Goal: Find specific page/section: Find specific page/section

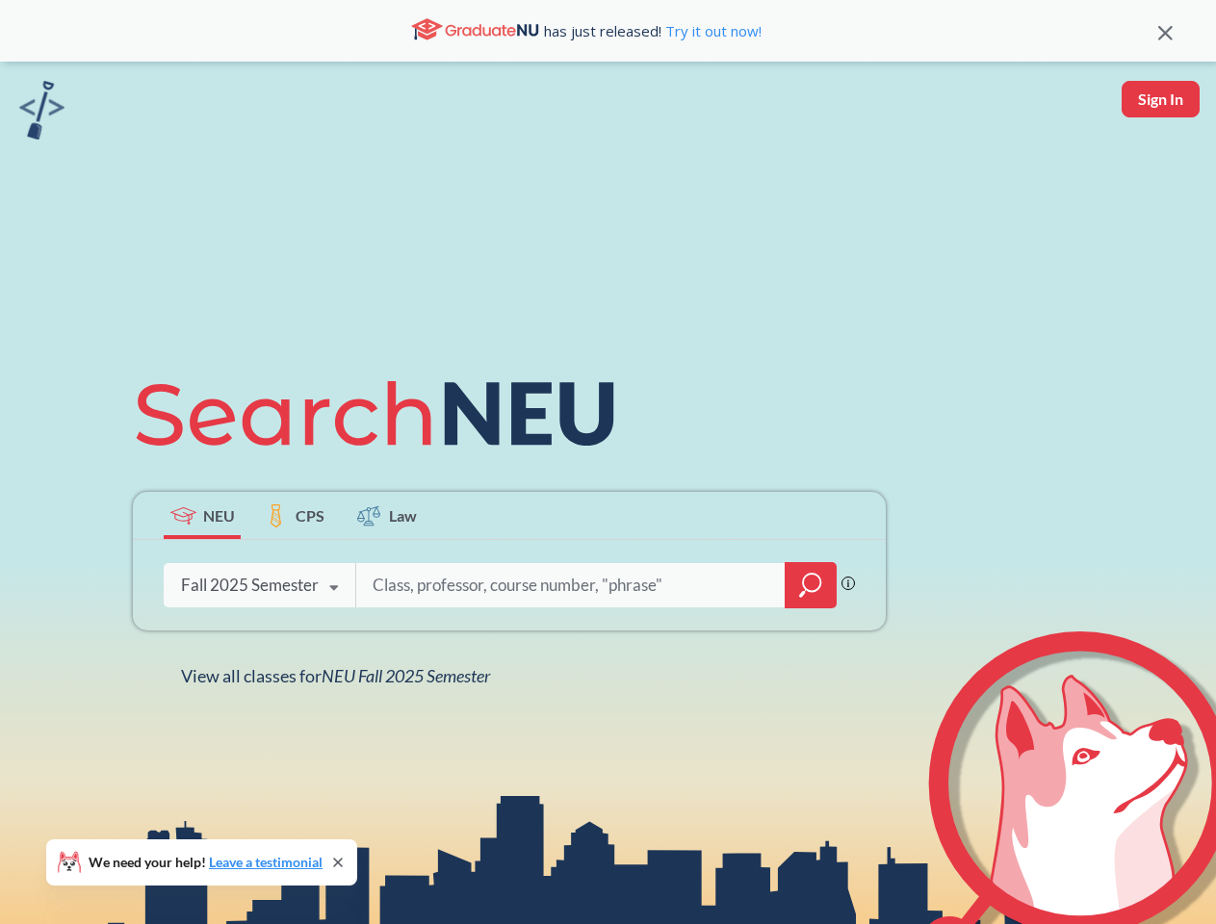
click at [607, 462] on icon at bounding box center [384, 414] width 502 height 108
click at [1165, 31] on icon at bounding box center [1165, 33] width 14 height 14
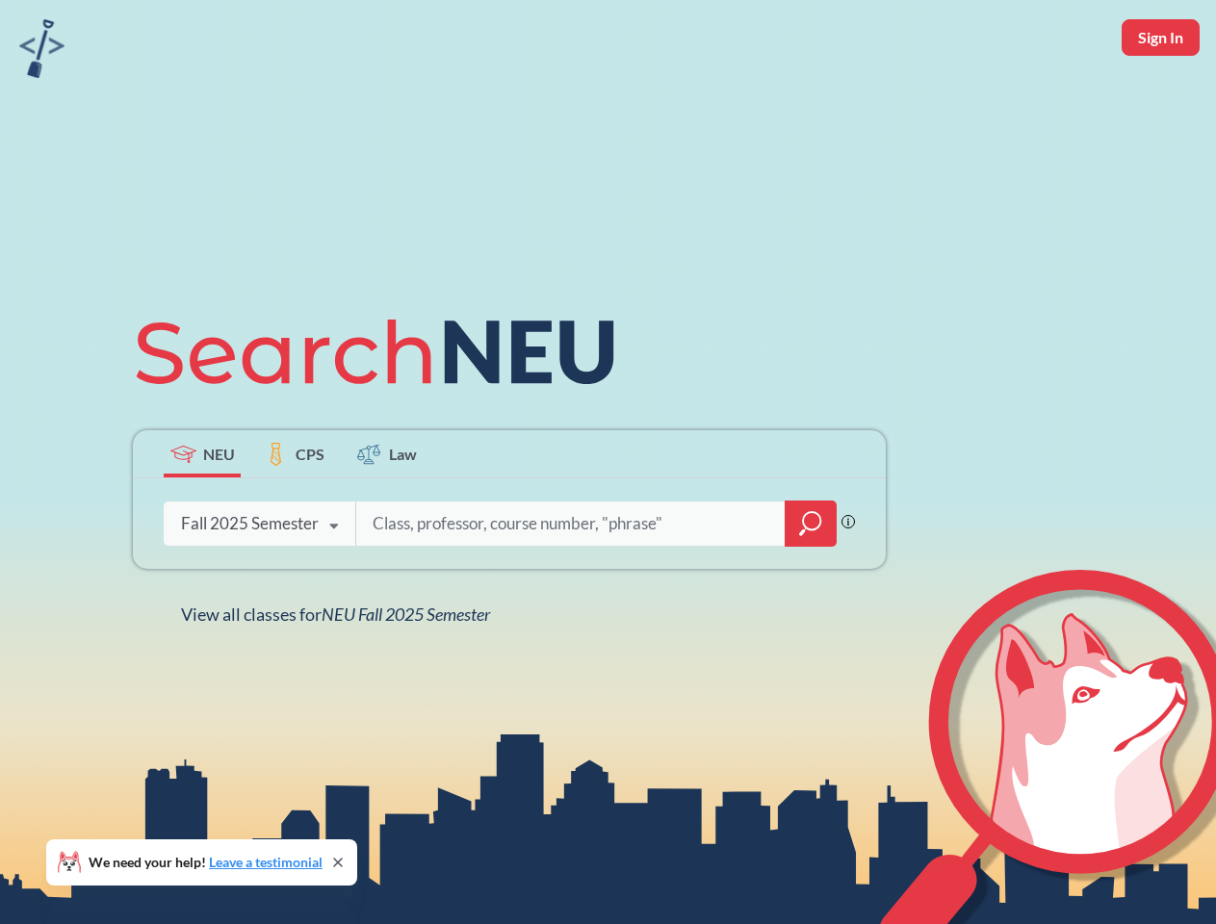
click at [1160, 99] on div "NEU CPS Law Phrase search guarantees the exact search appears in the results. E…" at bounding box center [608, 462] width 1216 height 924
click at [202, 515] on div "Fall 2025 Semester" at bounding box center [250, 523] width 138 height 21
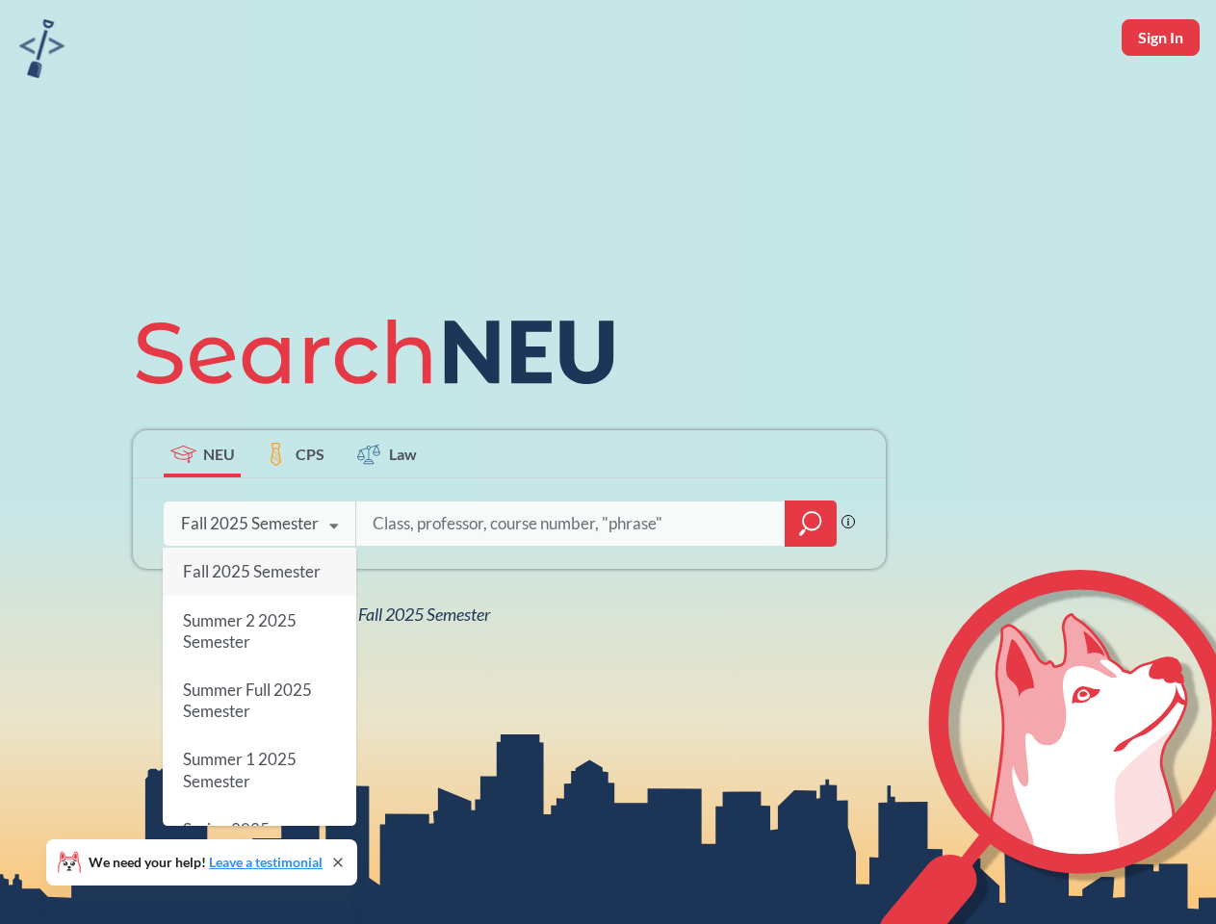
click at [295, 515] on div "Fall 2025 Semester" at bounding box center [250, 523] width 138 height 21
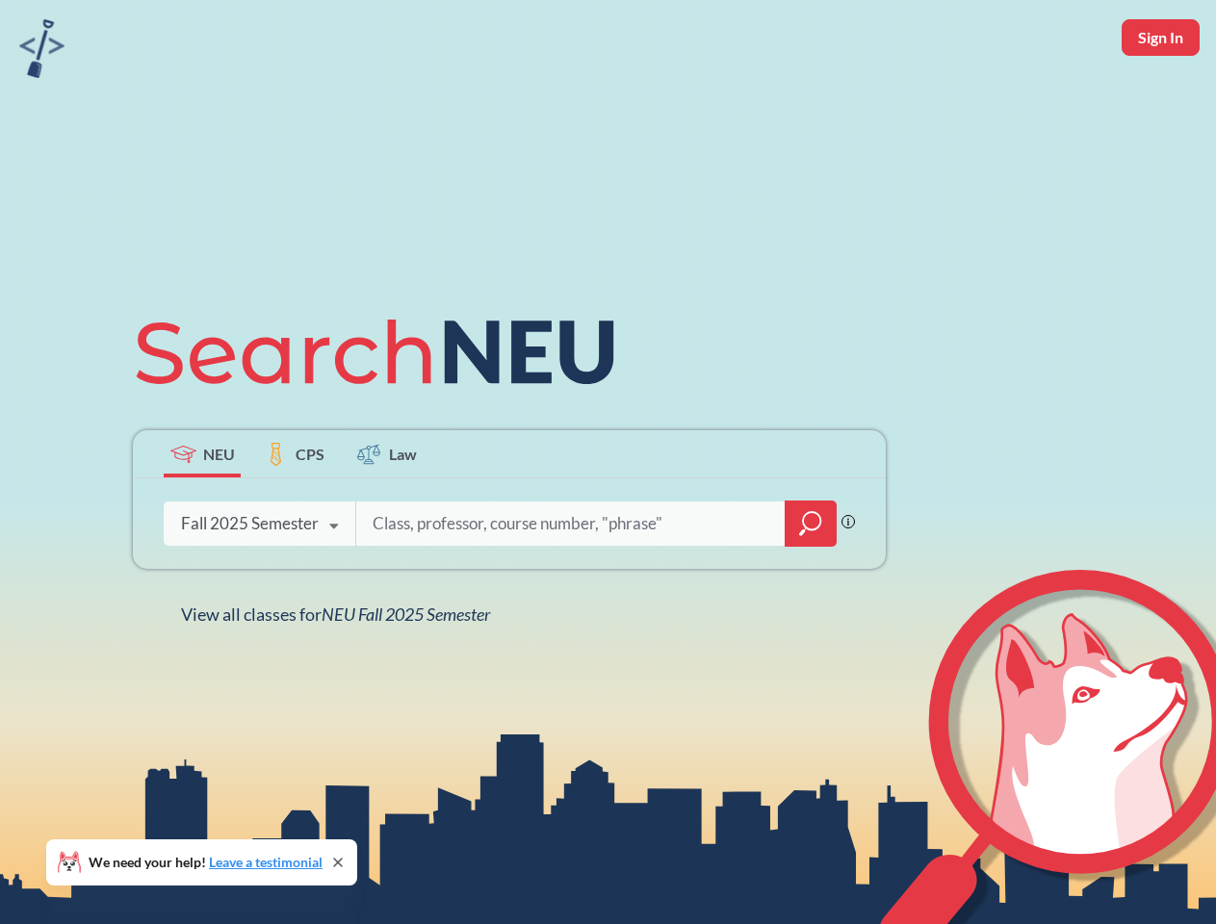
click at [387, 515] on input "search" at bounding box center [571, 524] width 400 height 40
click at [811, 585] on div "NEU CPS Law Phrase search guarantees the exact search appears in the results. E…" at bounding box center [509, 461] width 776 height 327
click at [259, 585] on div "NEU CPS Law Phrase search guarantees the exact search appears in the results. E…" at bounding box center [509, 461] width 776 height 327
click at [334, 588] on div "NEU CPS Law Phrase search guarantees the exact search appears in the results. E…" at bounding box center [509, 461] width 776 height 327
click at [340, 676] on div "NEU CPS Law Phrase search guarantees the exact search appears in the results. E…" at bounding box center [608, 462] width 1216 height 924
